Goal: Find specific page/section: Find specific page/section

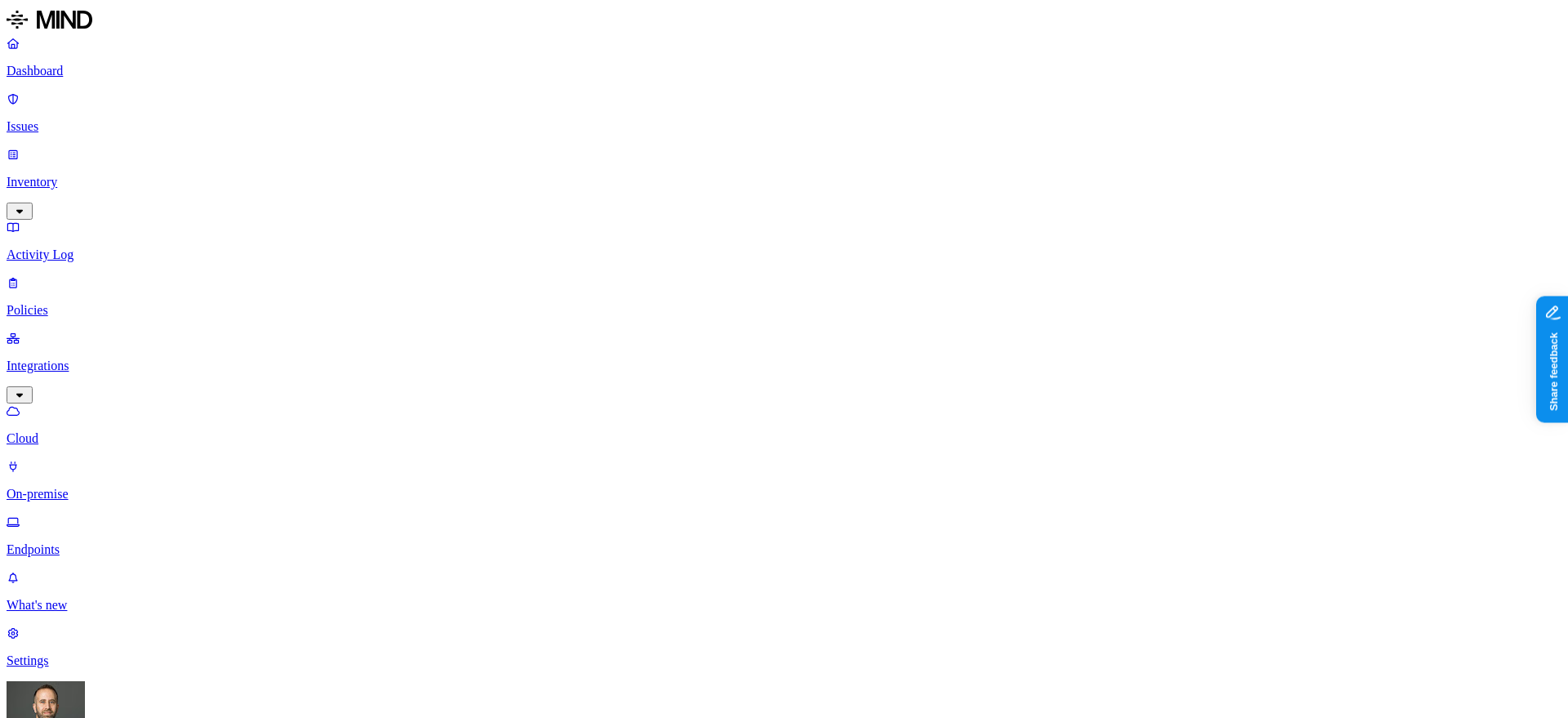
click at [72, 78] on p "Dashboard" at bounding box center [784, 71] width 1555 height 14
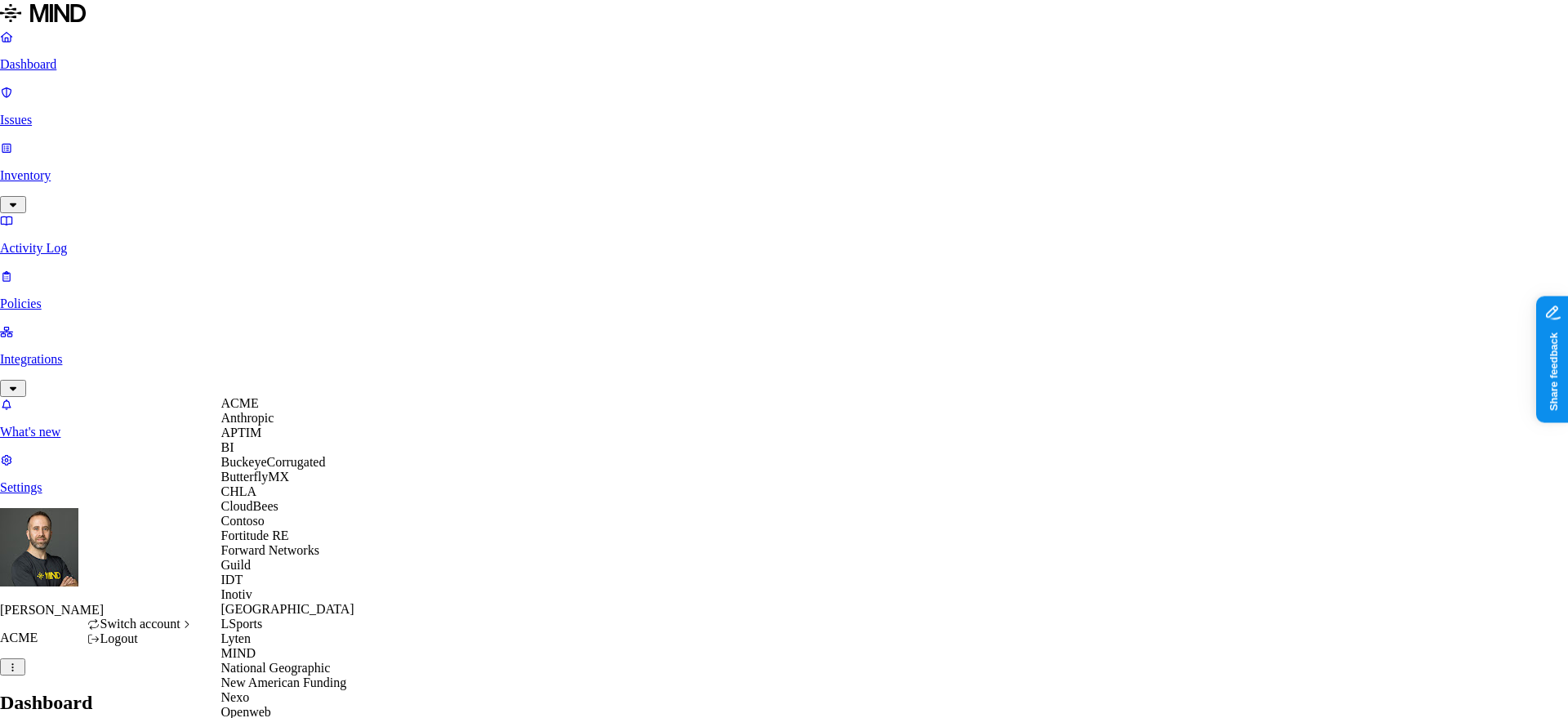
scroll to position [599, 0]
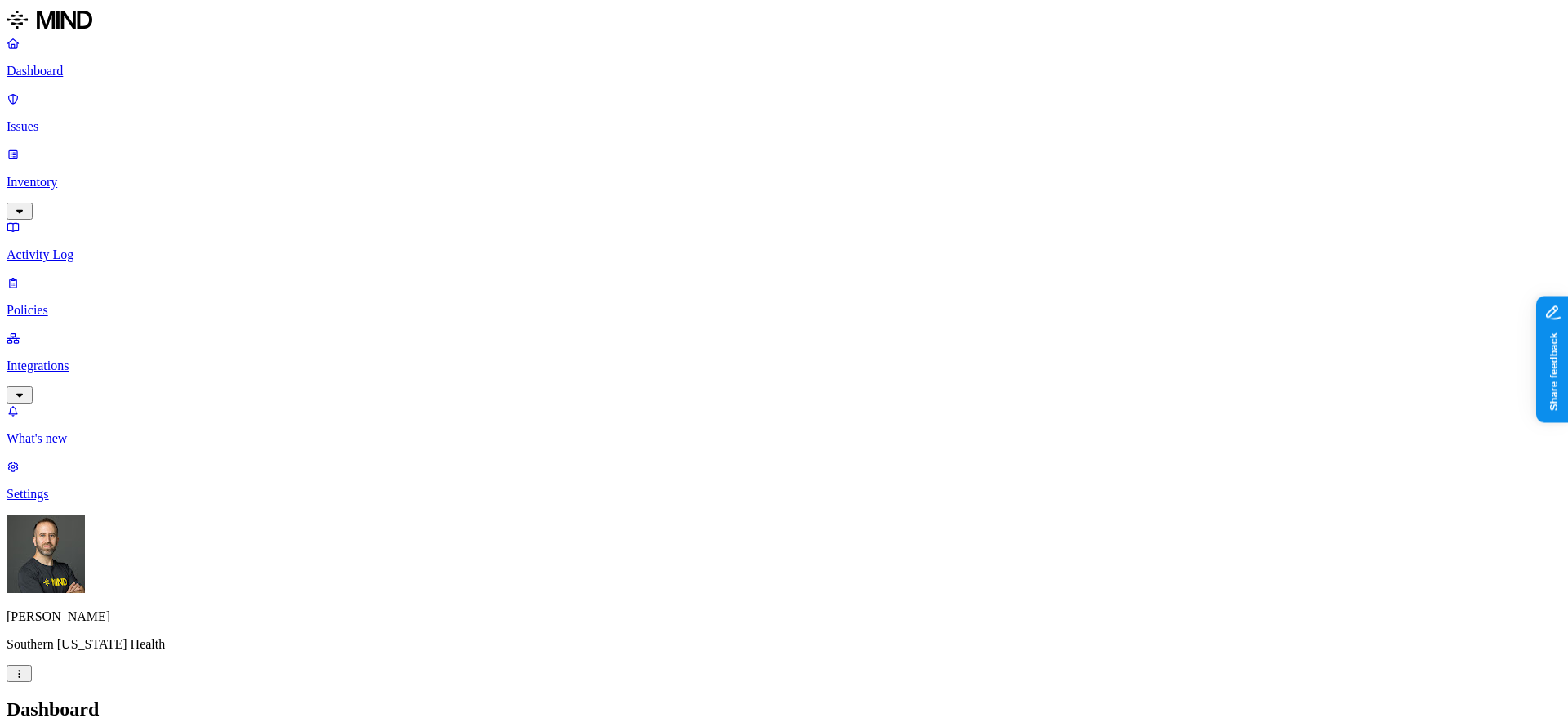
click at [136, 175] on p "Inventory" at bounding box center [784, 182] width 1555 height 14
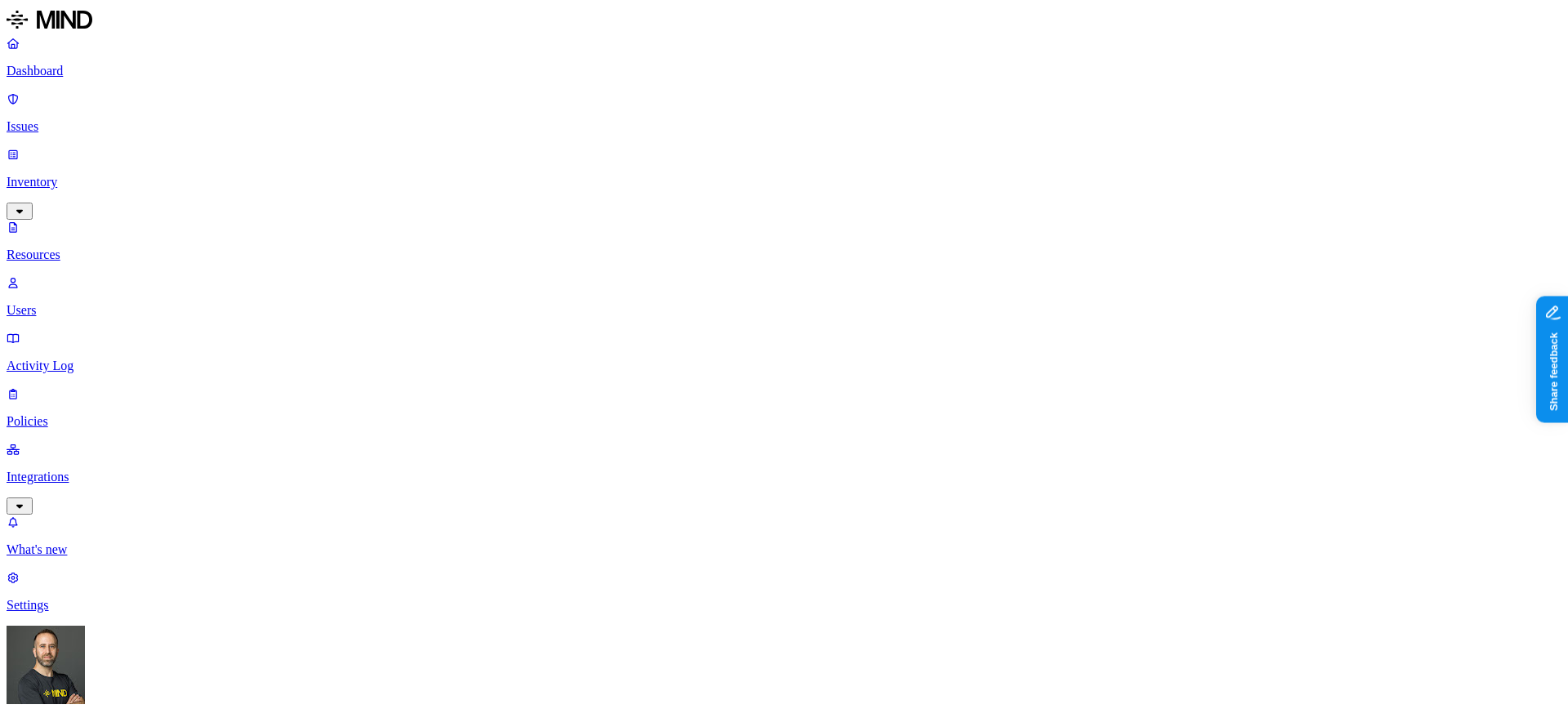
type input "hl7"
click at [415, 128] on div "HL7" at bounding box center [493, 120] width 157 height 14
click at [103, 75] on p "Dashboard" at bounding box center [784, 71] width 1555 height 14
